Goal: Check status: Check status

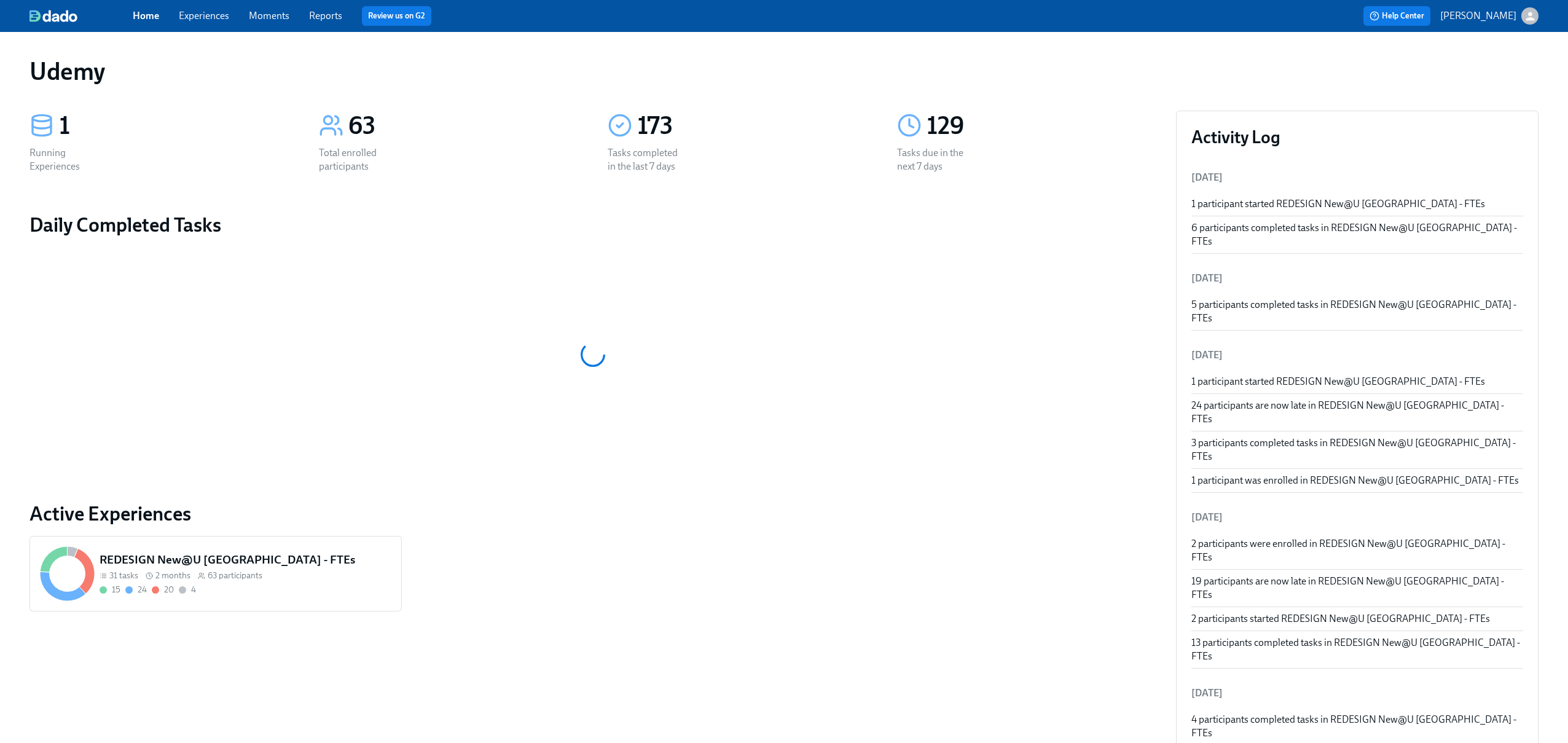
click at [235, 582] on div "REDESIGN New@U Americas - FTEs 31 tasks 2 months 63 participants 15 24 20 4" at bounding box center [246, 574] width 297 height 49
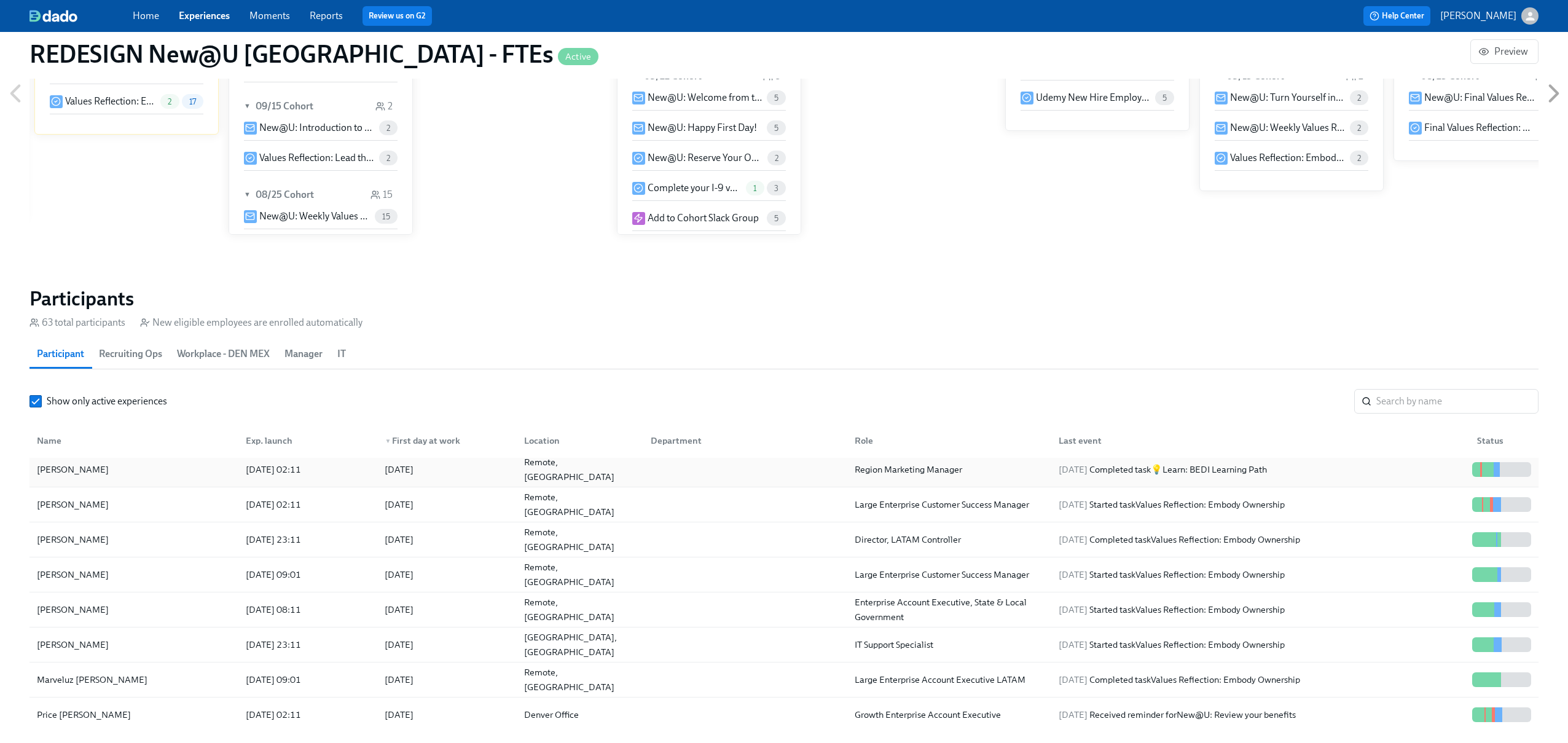
scroll to position [788, 0]
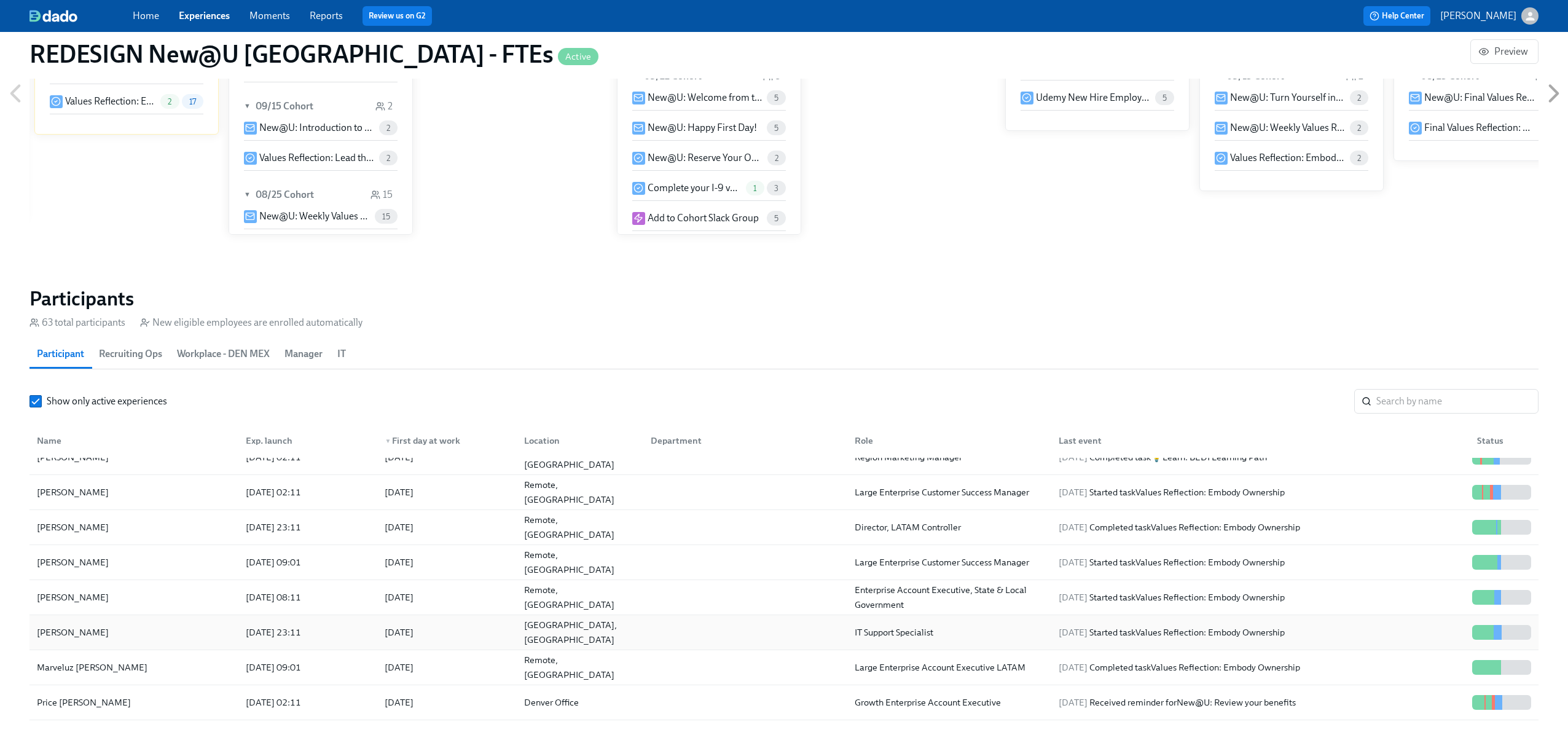
click at [139, 642] on div "[PERSON_NAME]" at bounding box center [134, 632] width 204 height 25
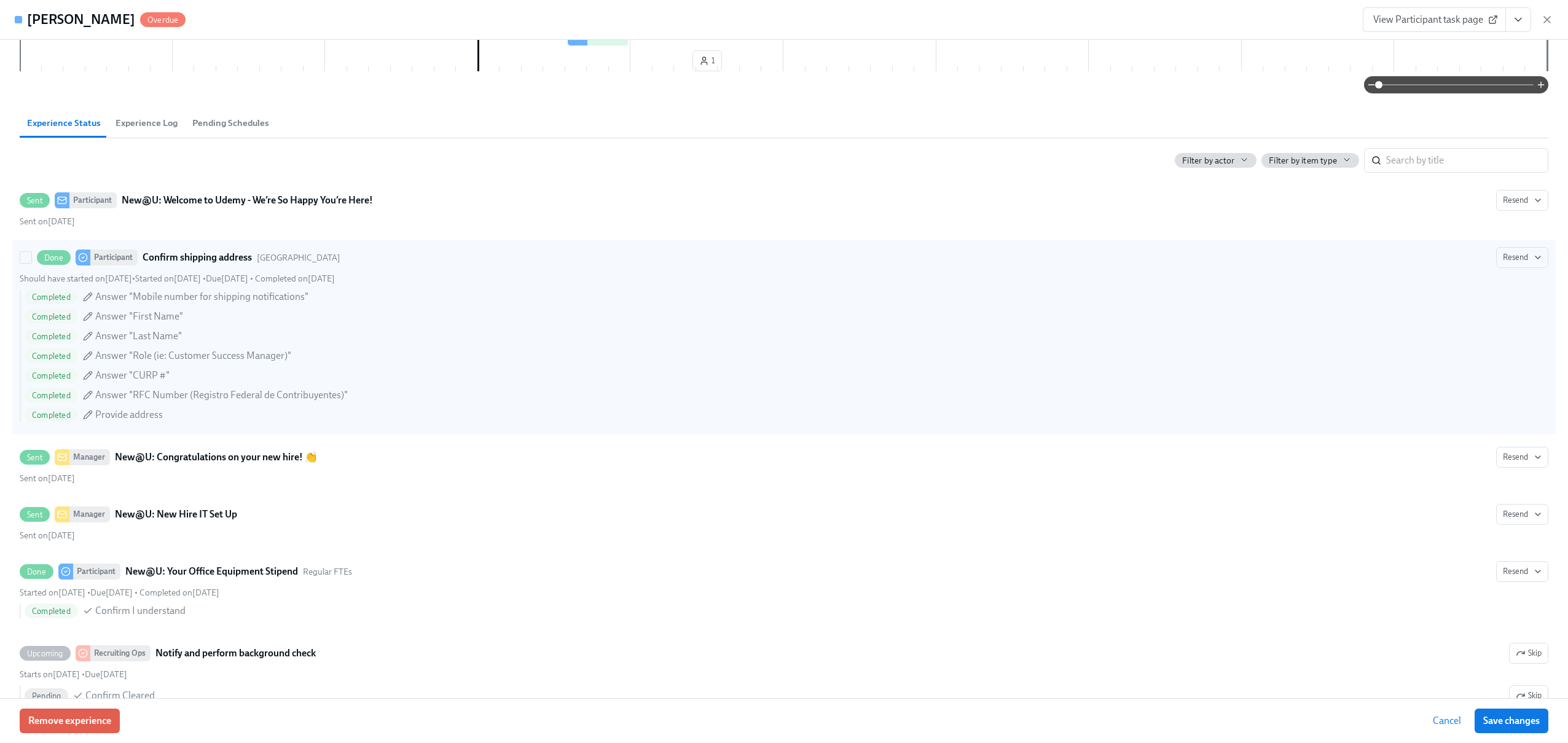
scroll to position [363, 0]
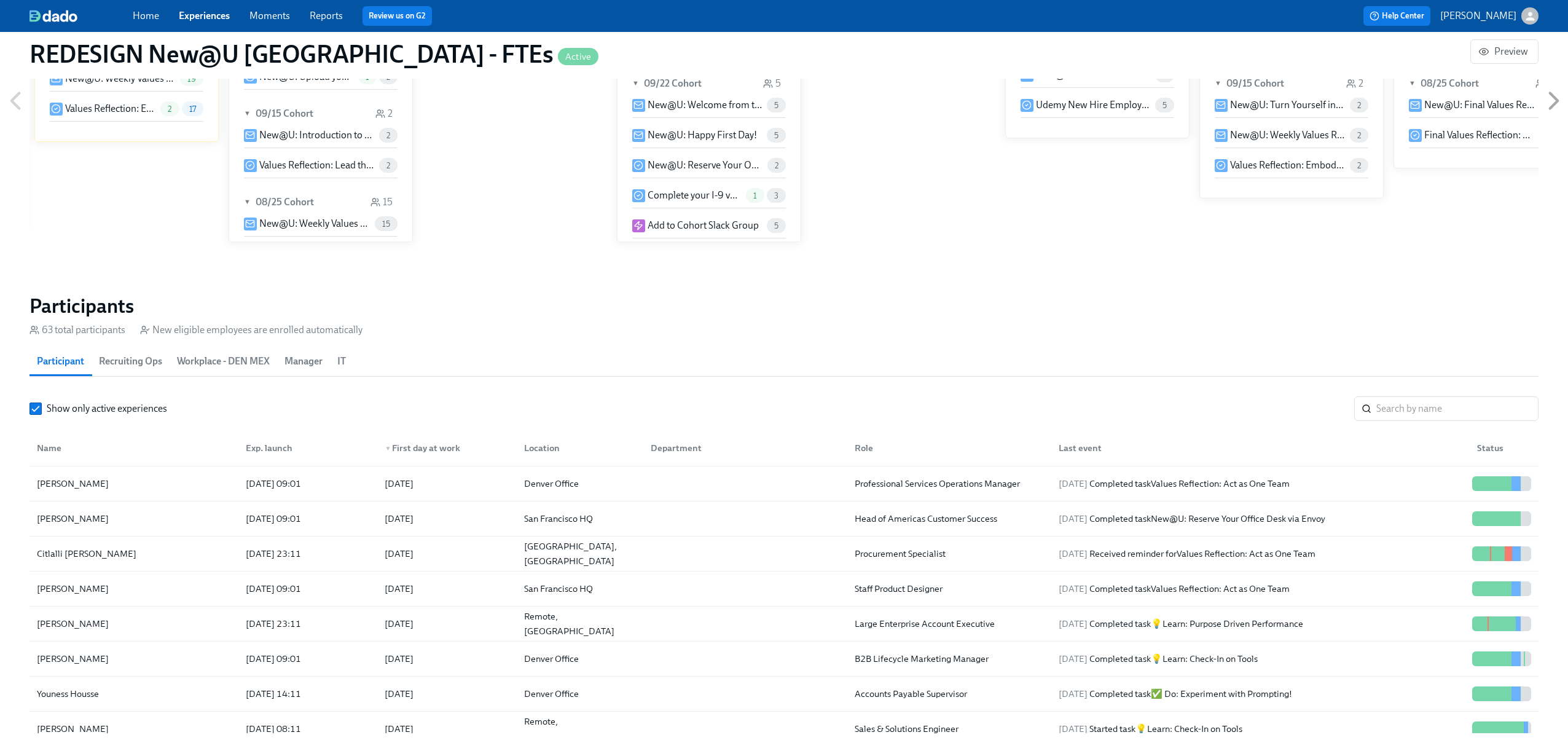
scroll to position [1493, 0]
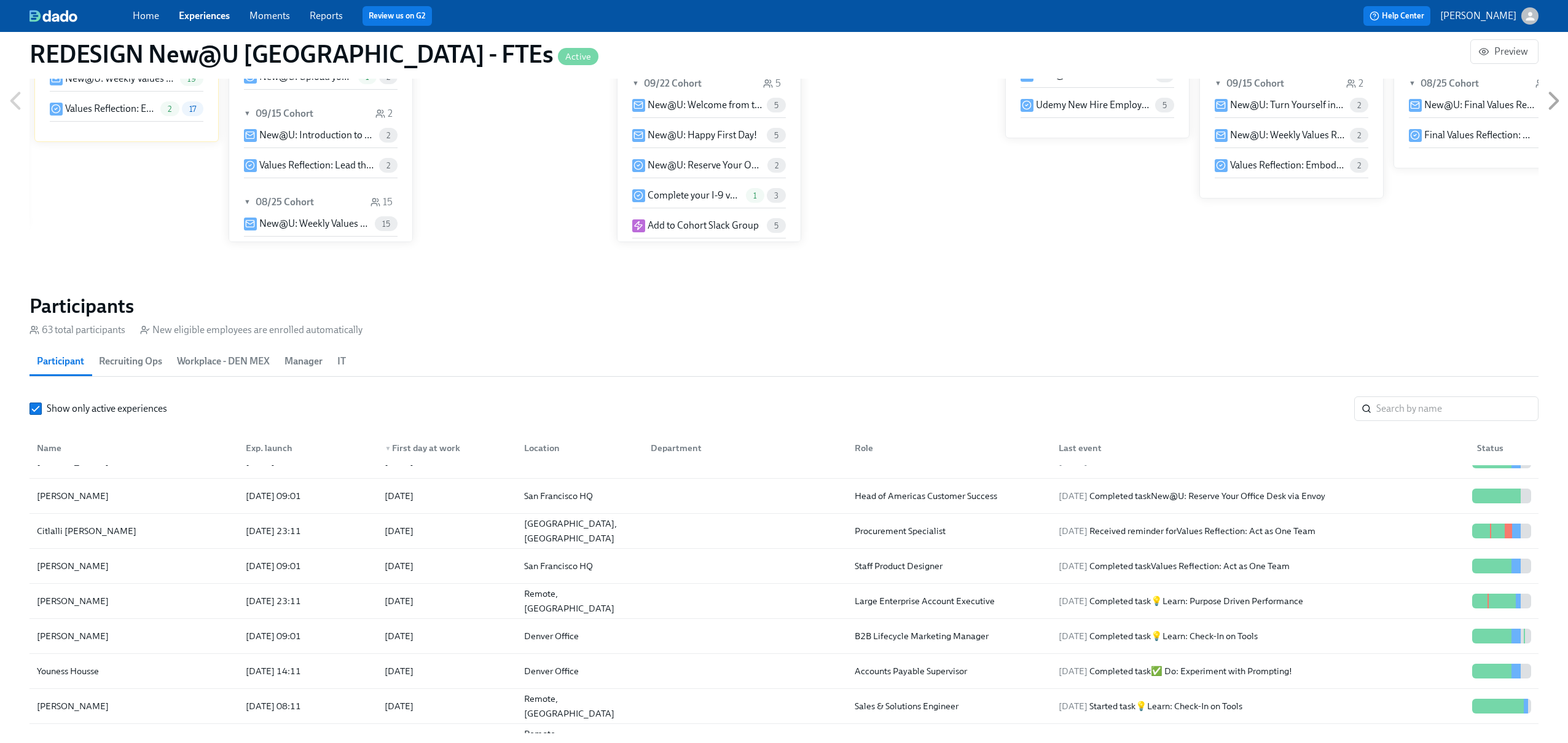
click at [425, 447] on div "▼ First day at work" at bounding box center [422, 448] width 85 height 15
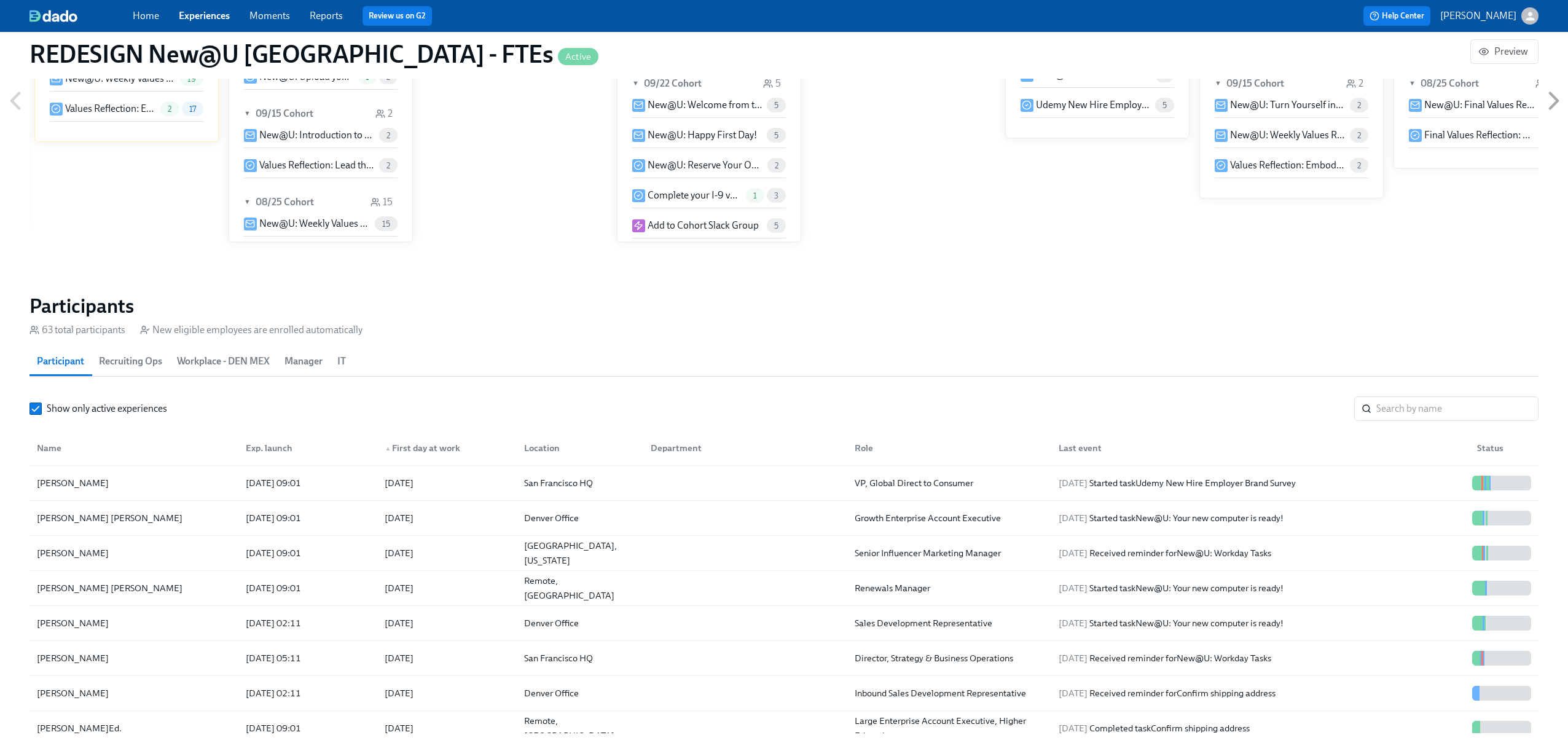
scroll to position [1716, 0]
click at [1251, 620] on div "[DATE] Started task New@U: Your new computer is ready!" at bounding box center [1171, 622] width 235 height 15
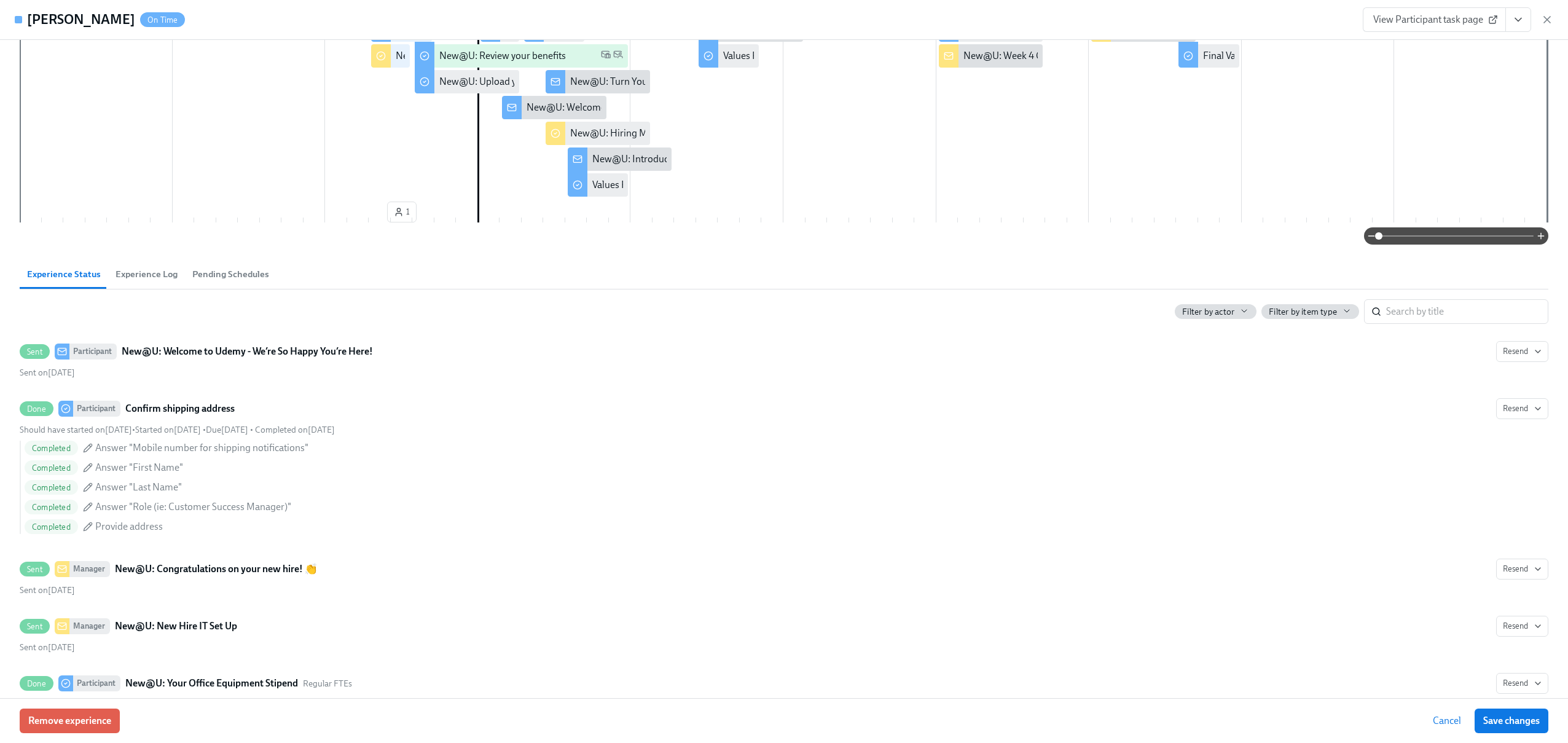
scroll to position [264, 0]
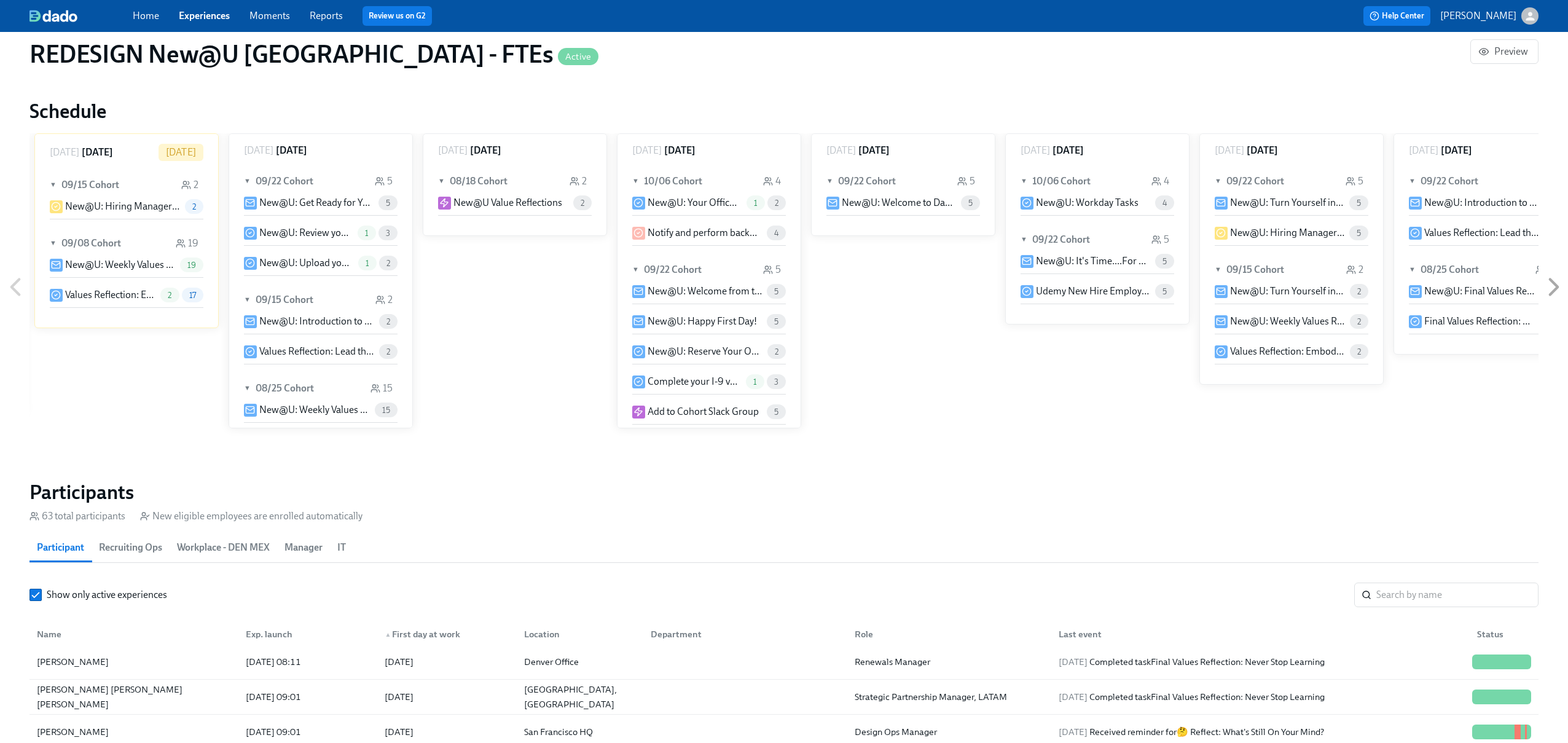
scroll to position [768, 0]
click at [339, 56] on h1 "REDESIGN New@U [GEOGRAPHIC_DATA] - FTEs Active" at bounding box center [313, 54] width 569 height 29
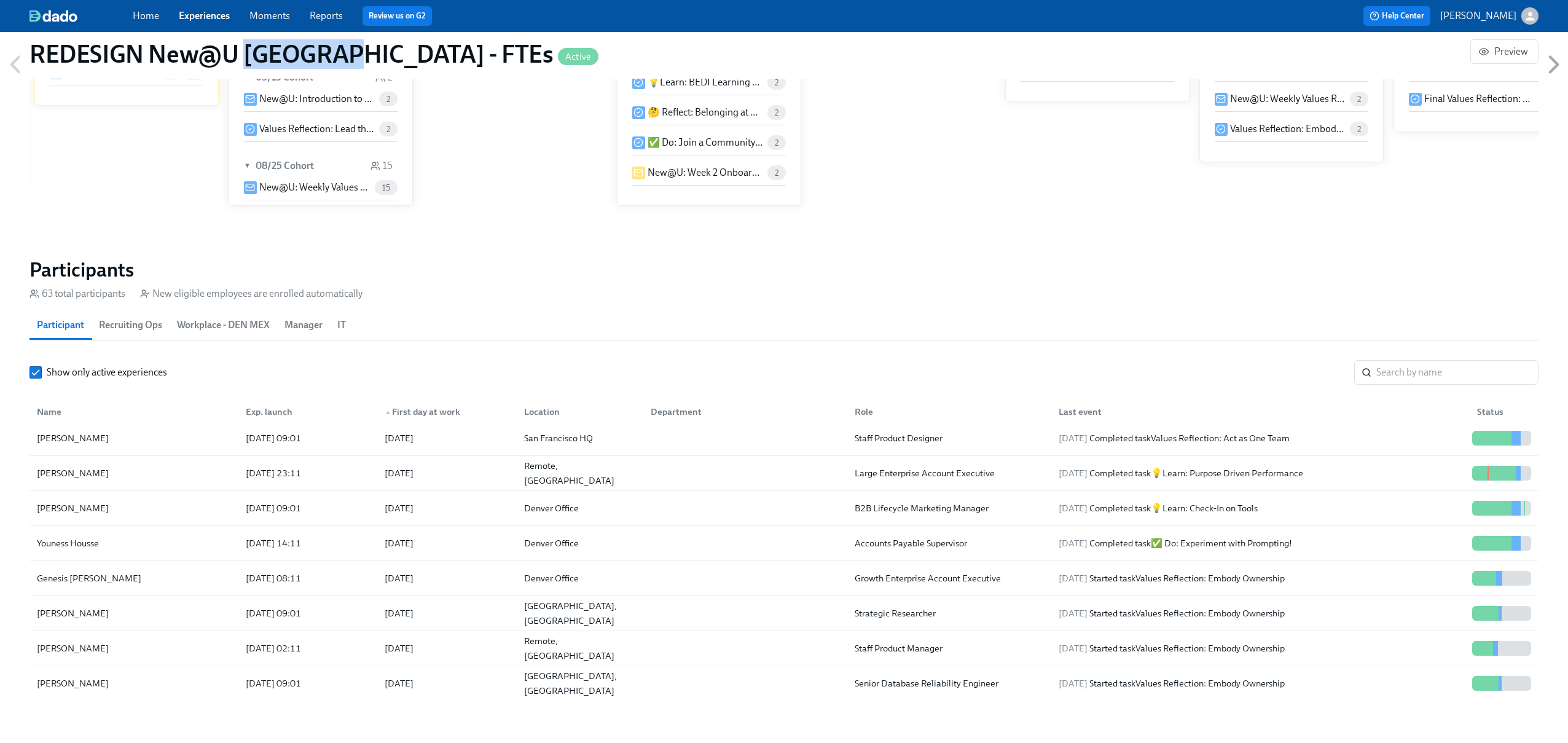
scroll to position [990, 0]
